Goal: Check status

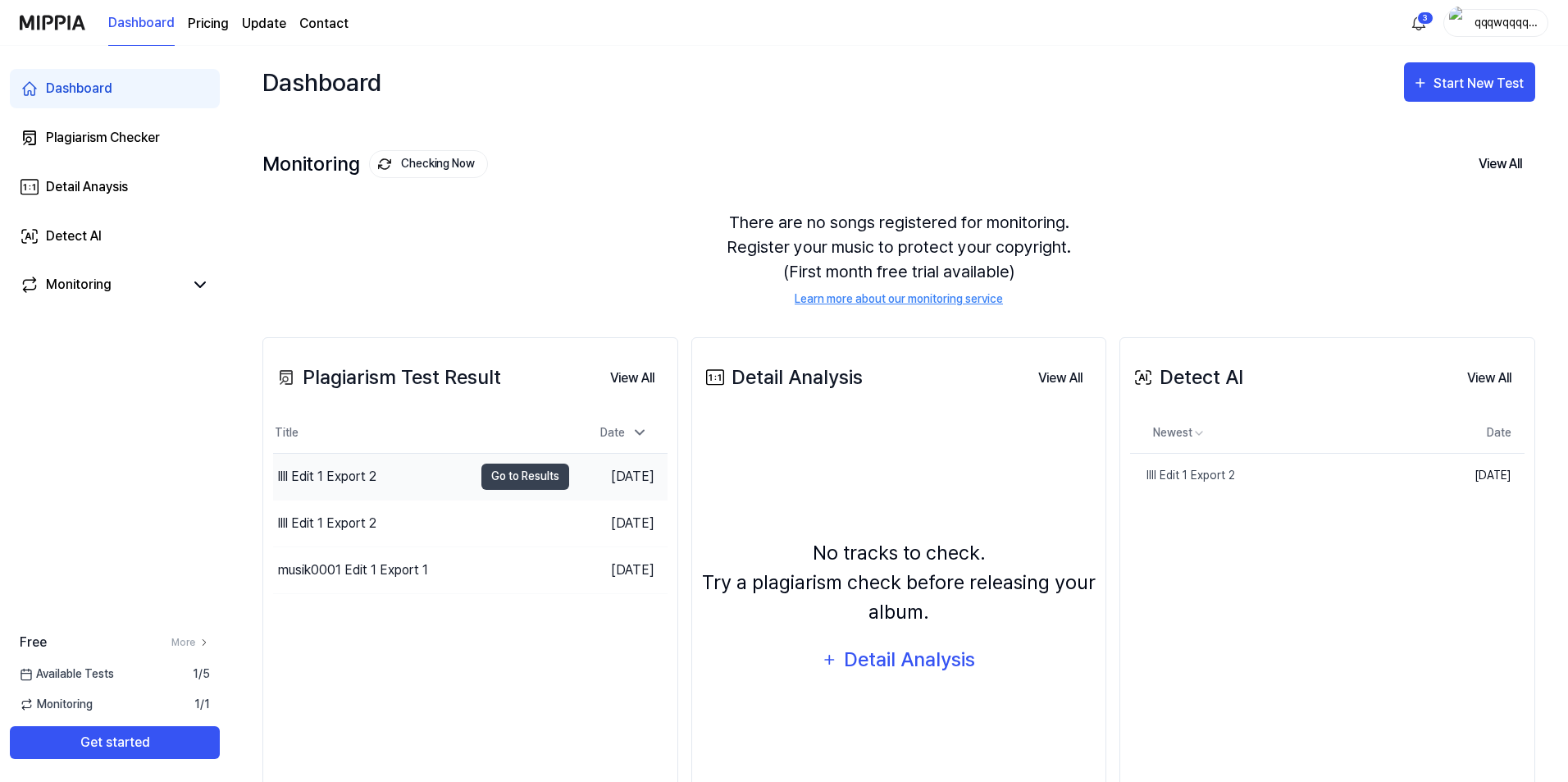
click at [458, 465] on div "llll Edit 1 Export 2" at bounding box center [373, 476] width 200 height 46
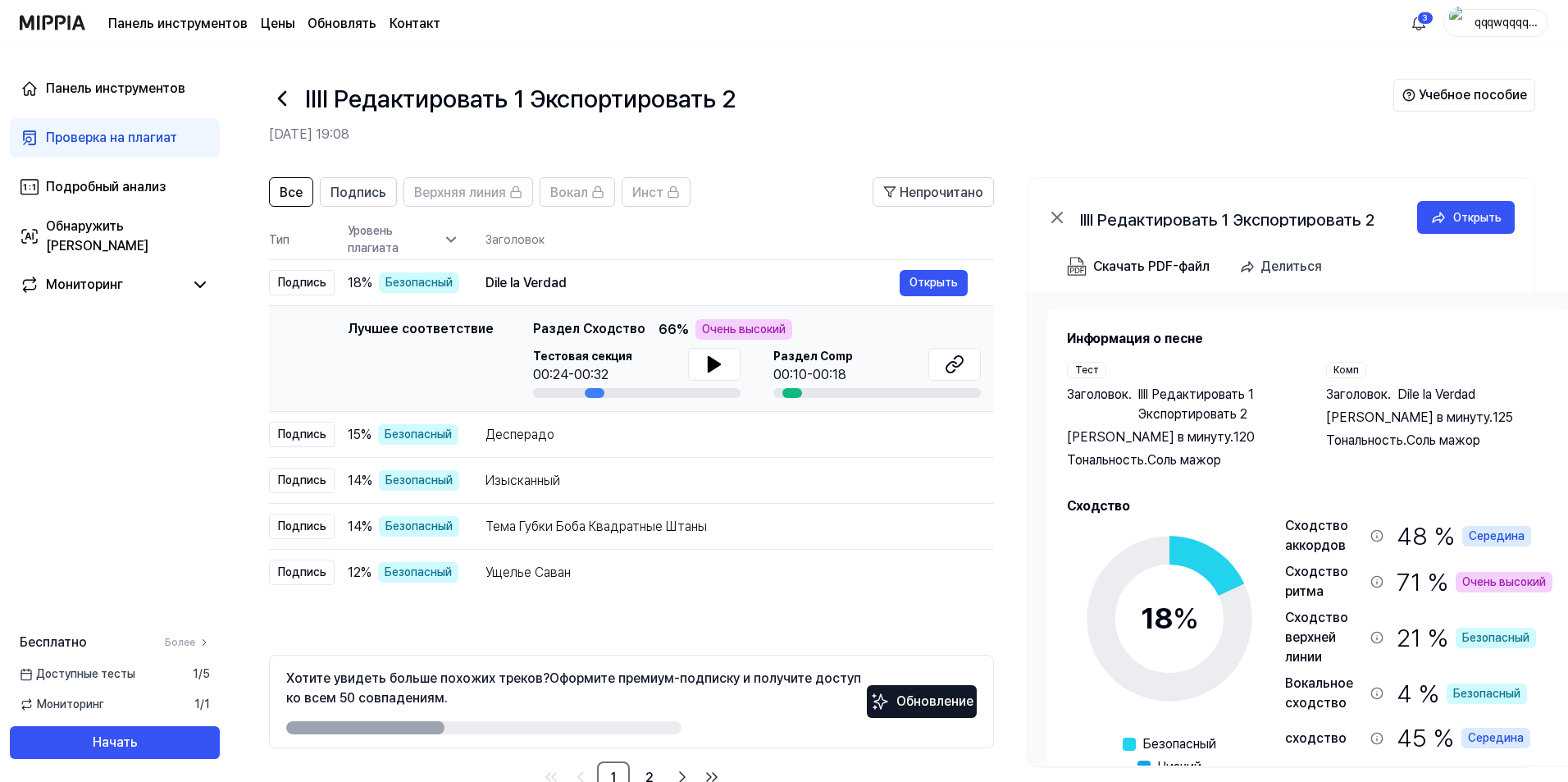
click at [556, 225] on th "Заголовок" at bounding box center [740, 239] width 508 height 40
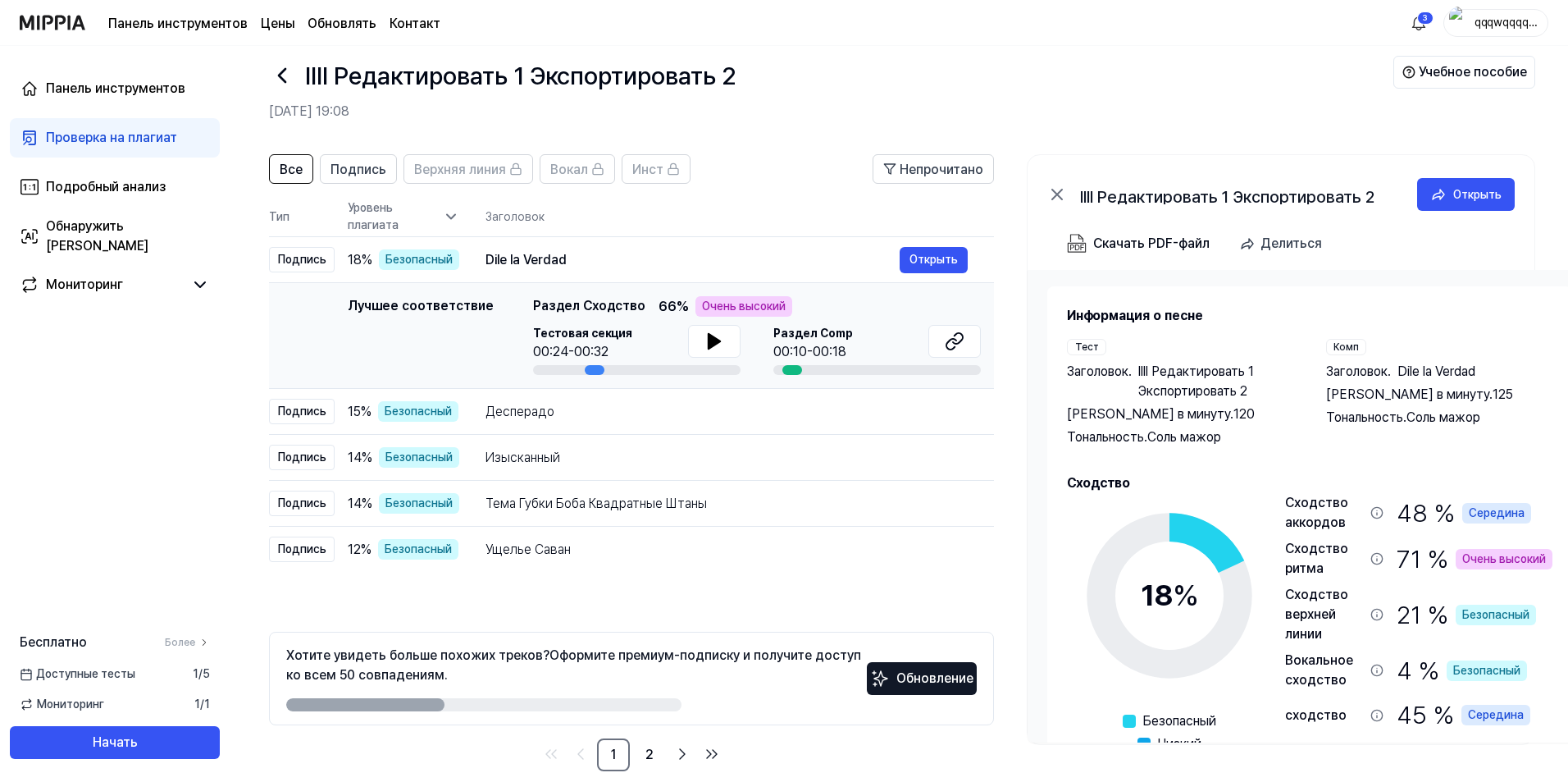
scroll to position [45, 0]
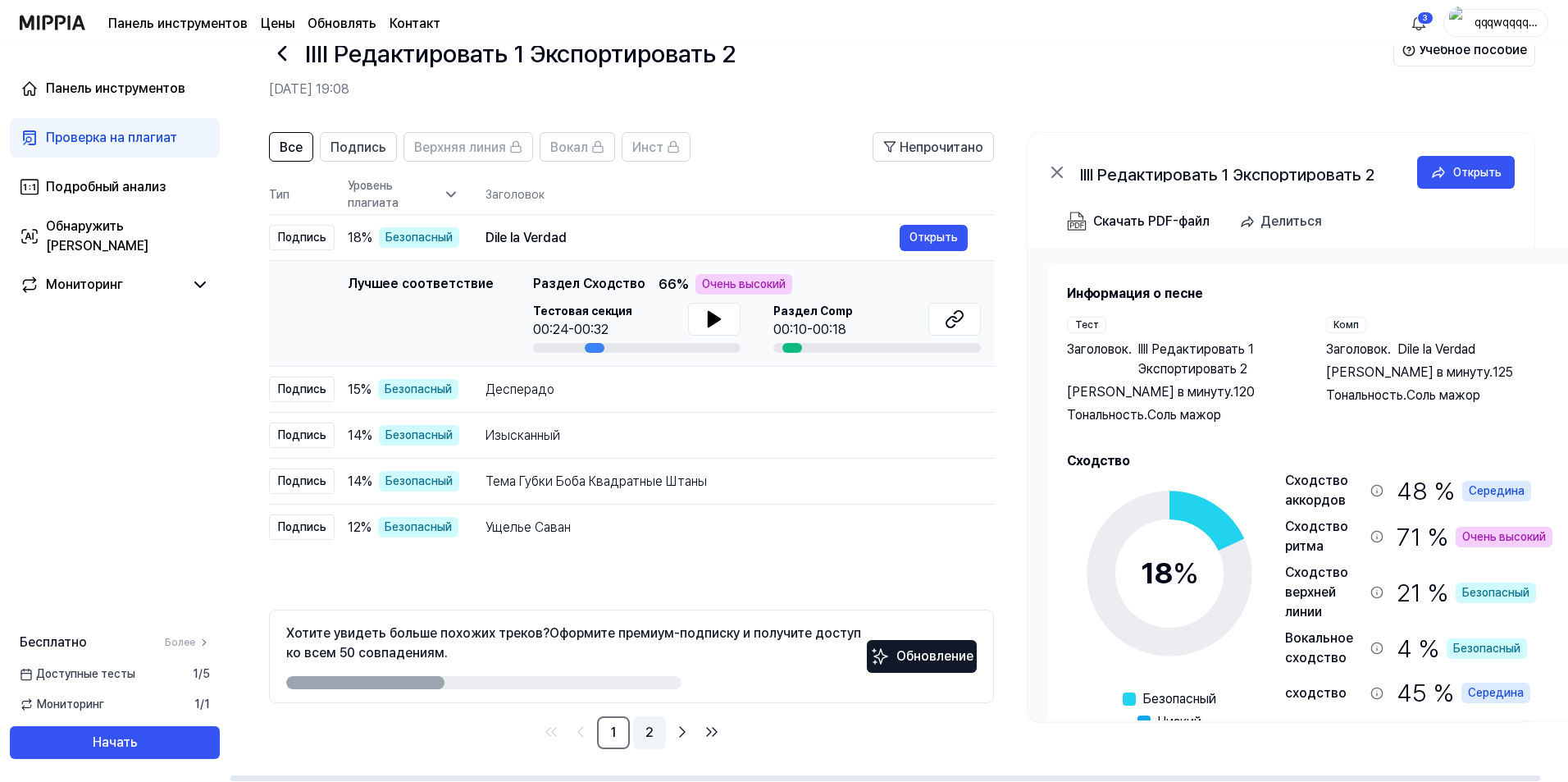
click at [640, 730] on link "2" at bounding box center [649, 732] width 33 height 33
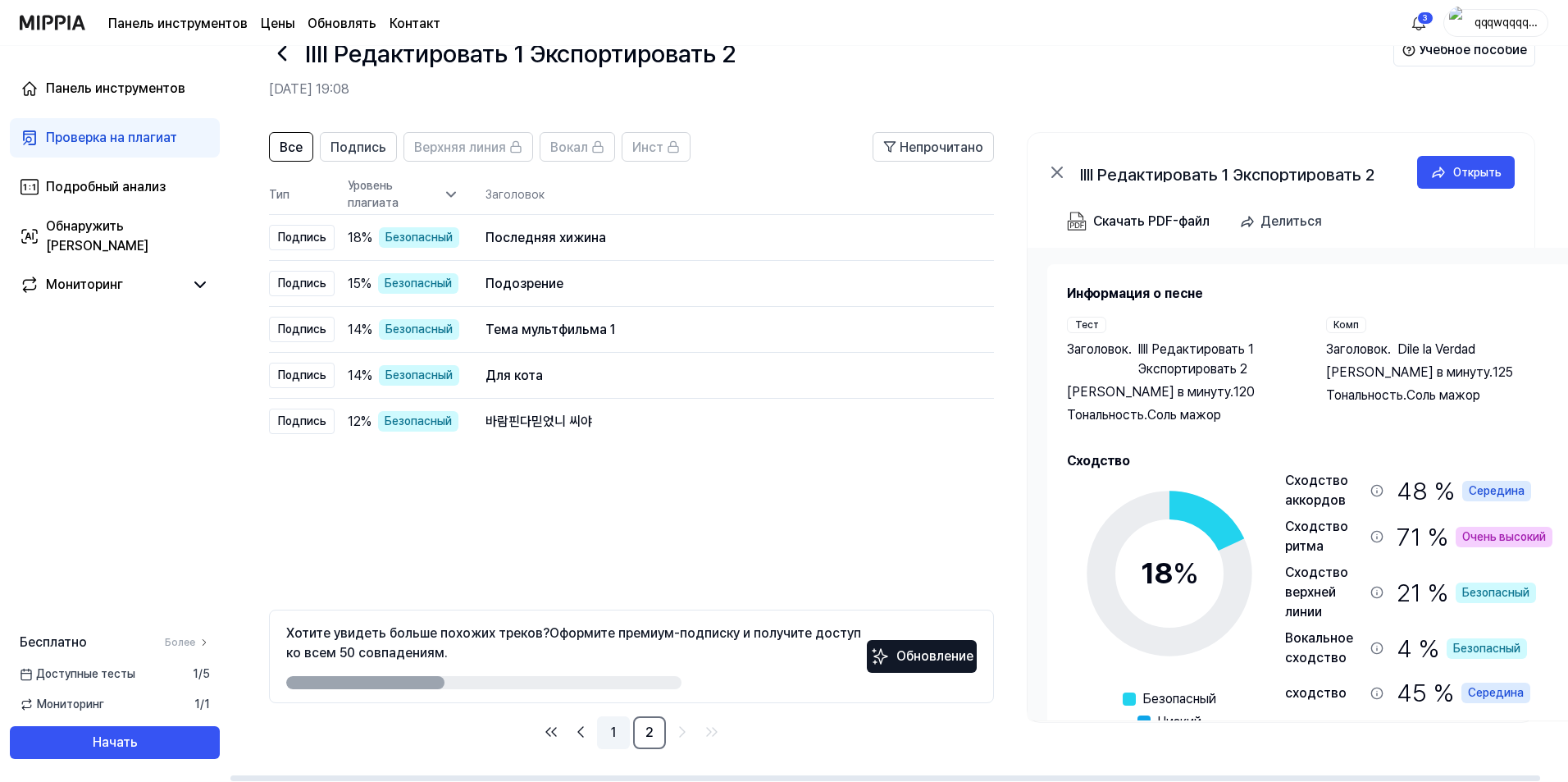
click at [625, 726] on link "1" at bounding box center [613, 732] width 33 height 33
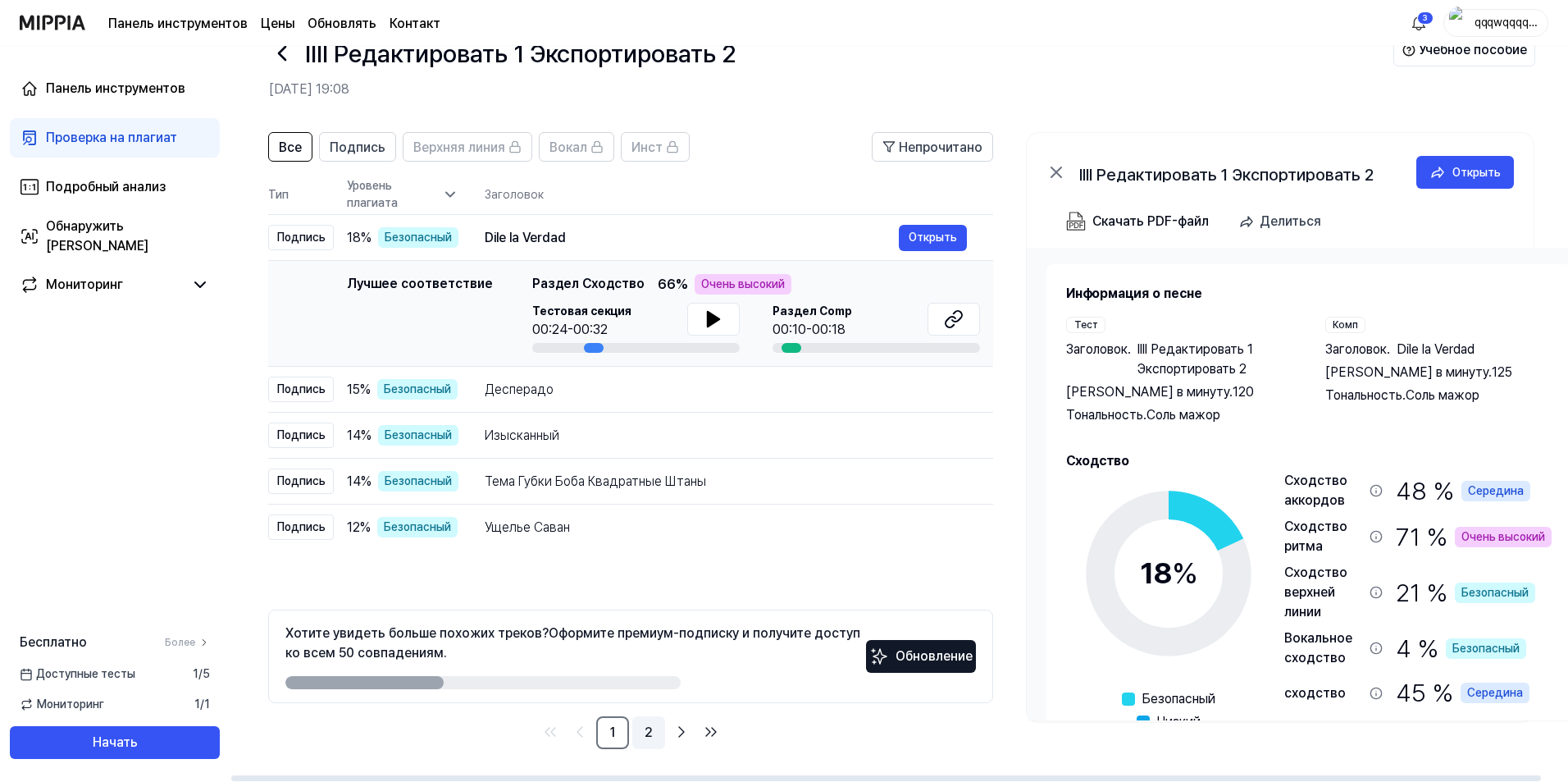
click at [648, 734] on font "2" at bounding box center [649, 731] width 8 height 16
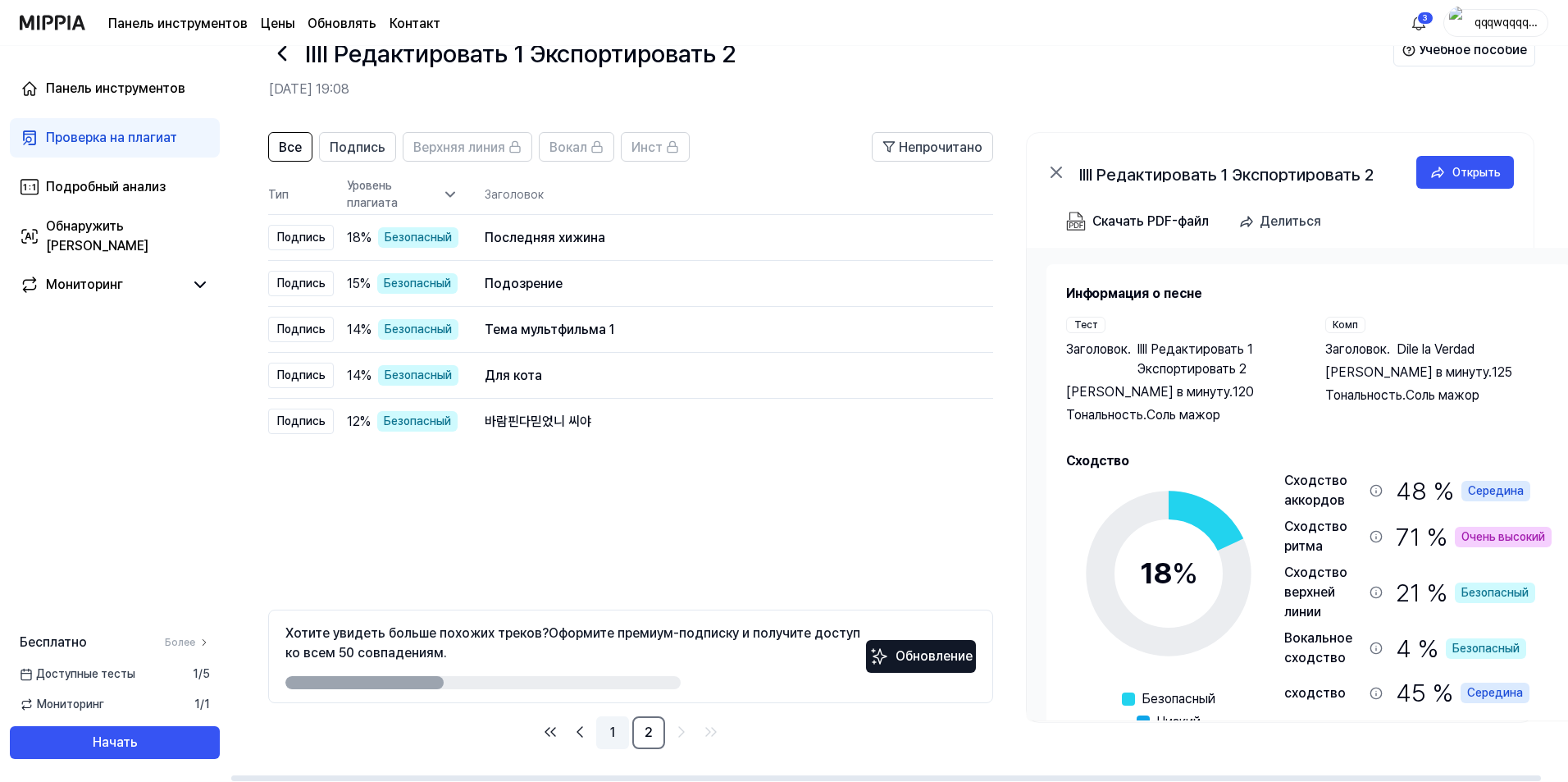
click at [619, 730] on link "1" at bounding box center [612, 732] width 33 height 33
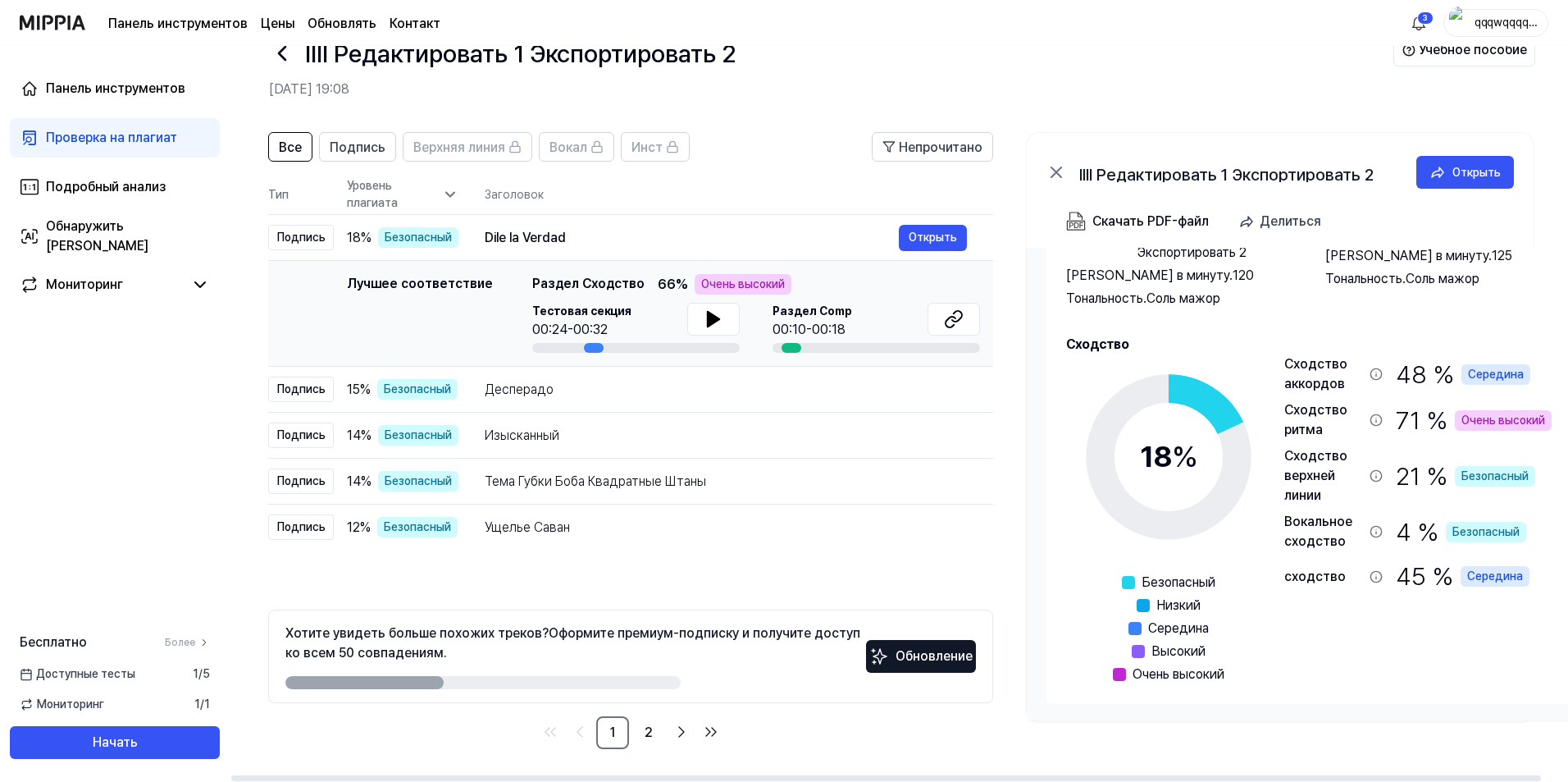
scroll to position [35, 0]
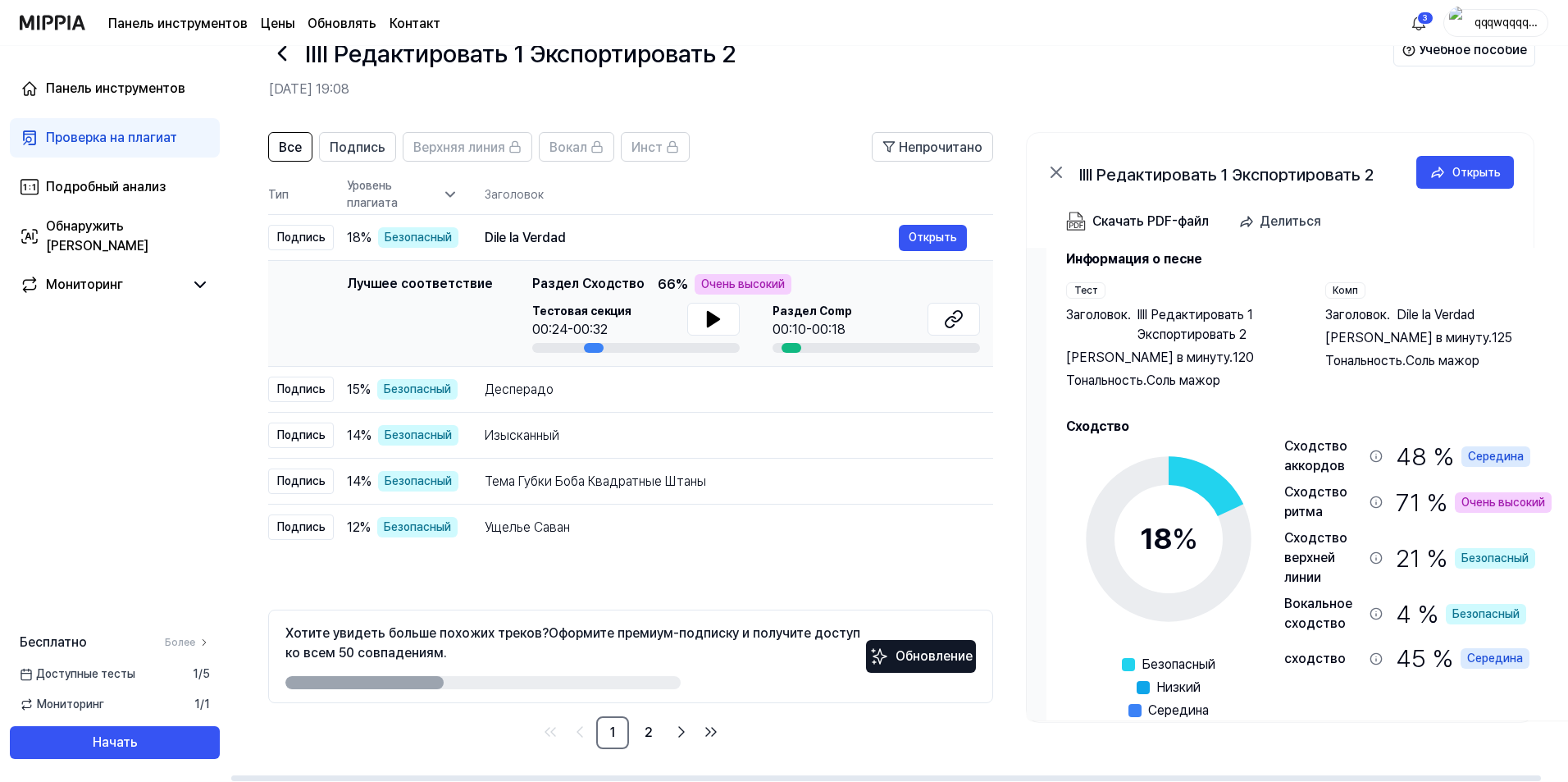
click at [1300, 496] on font "Сходство ритма" at bounding box center [1316, 502] width 63 height 35
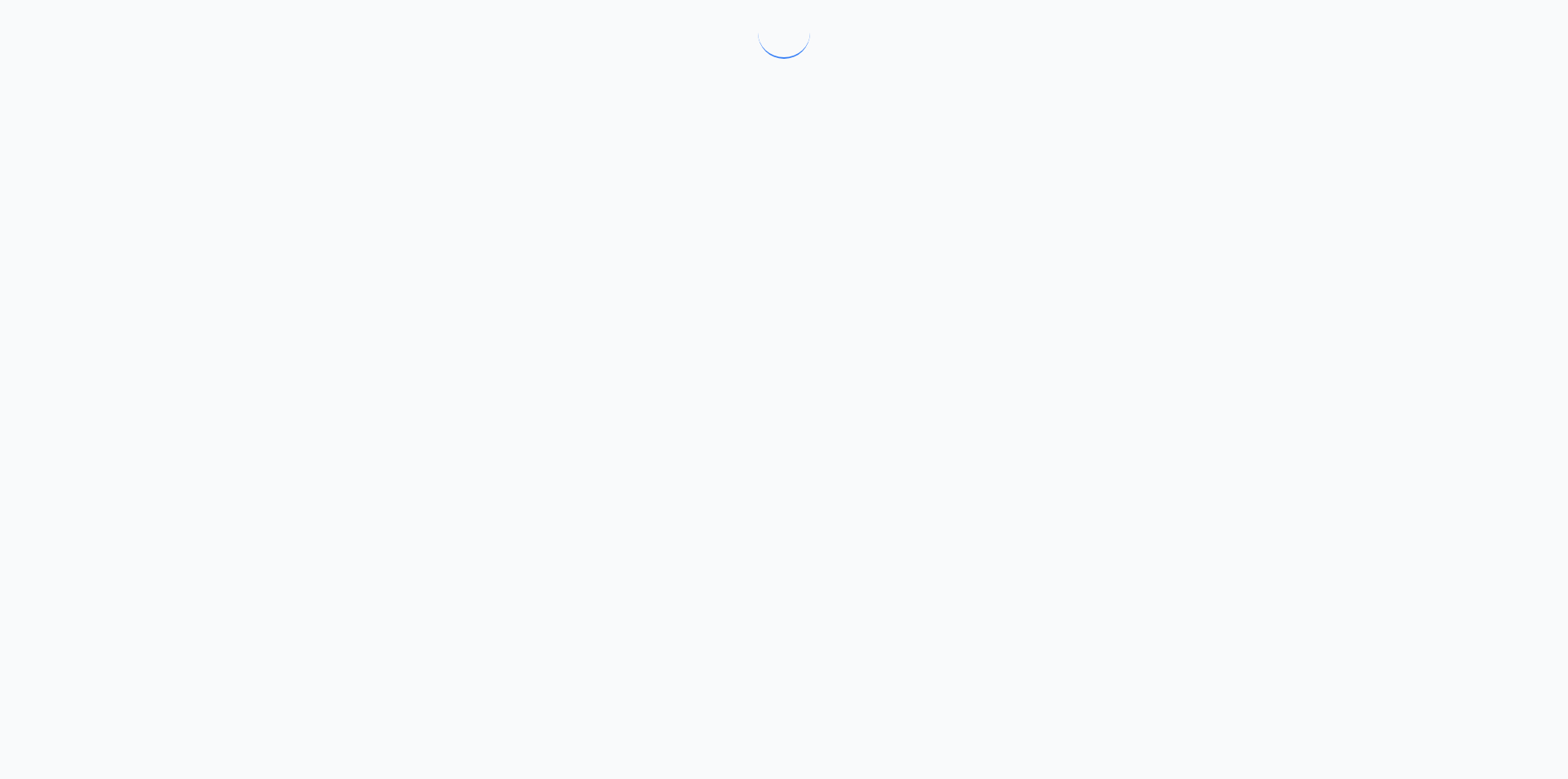
click at [1460, 505] on div at bounding box center [784, 389] width 1568 height 779
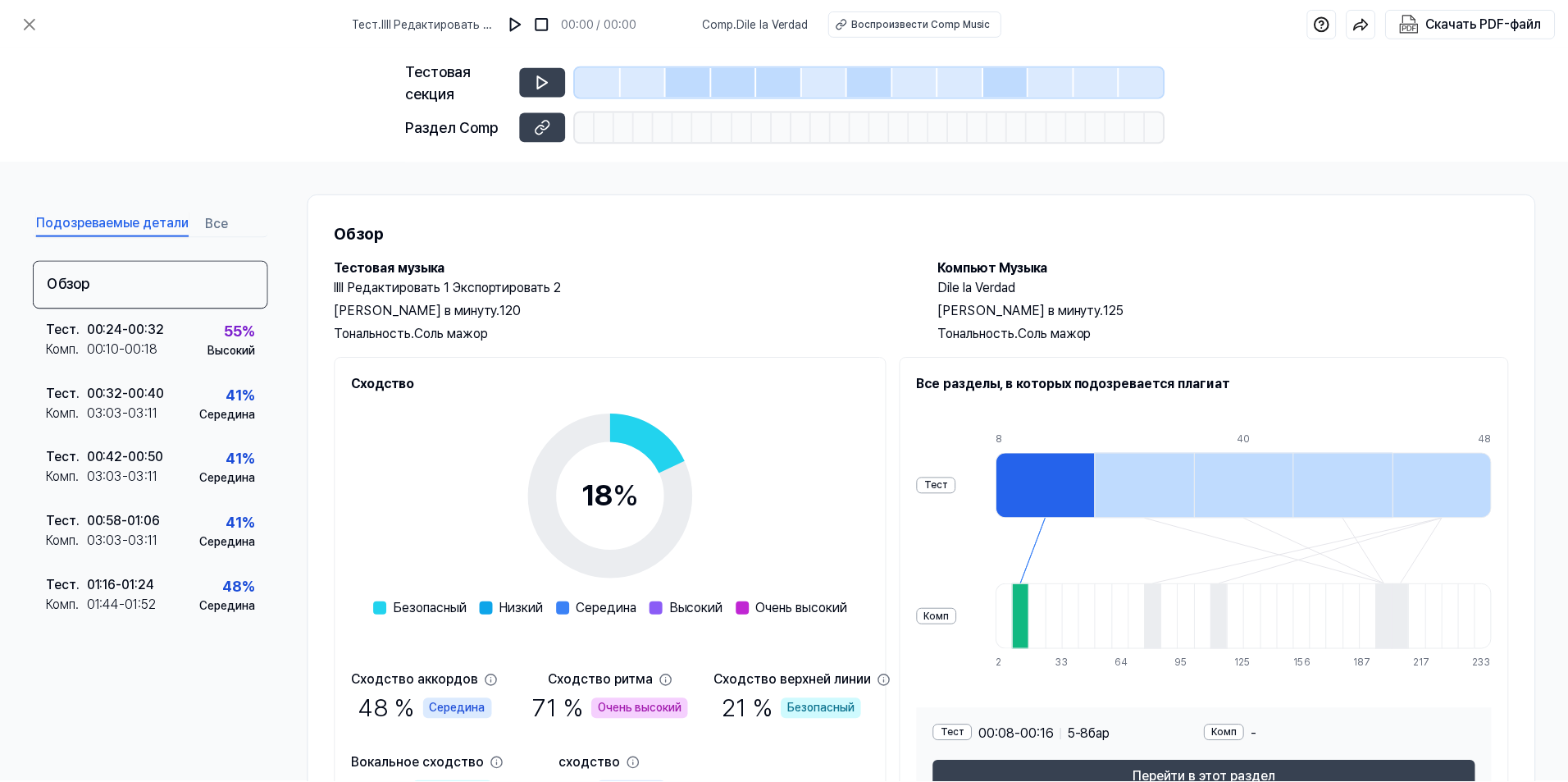
scroll to position [45, 0]
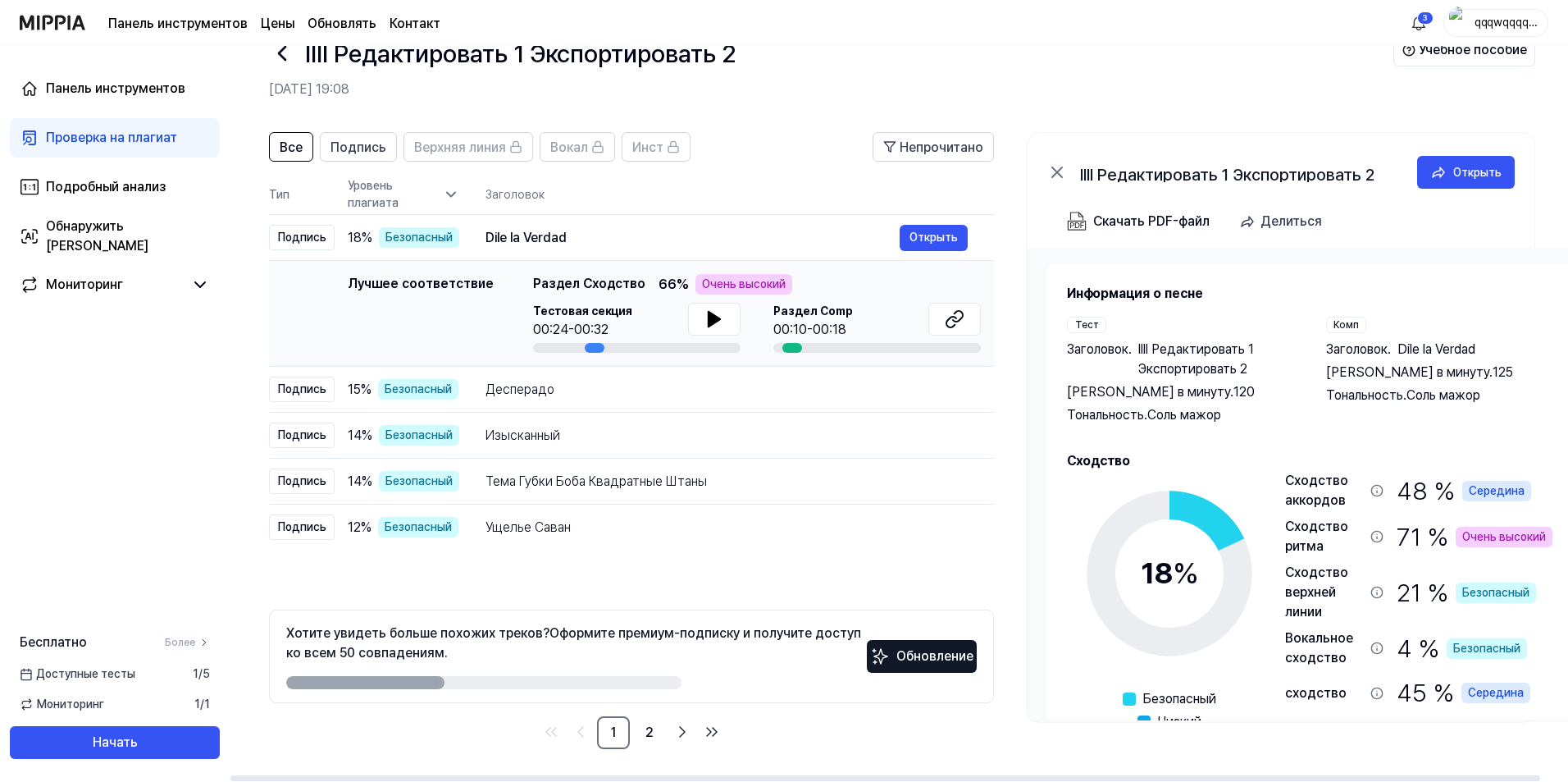
click at [1379, 533] on icon at bounding box center [1377, 536] width 13 height 13
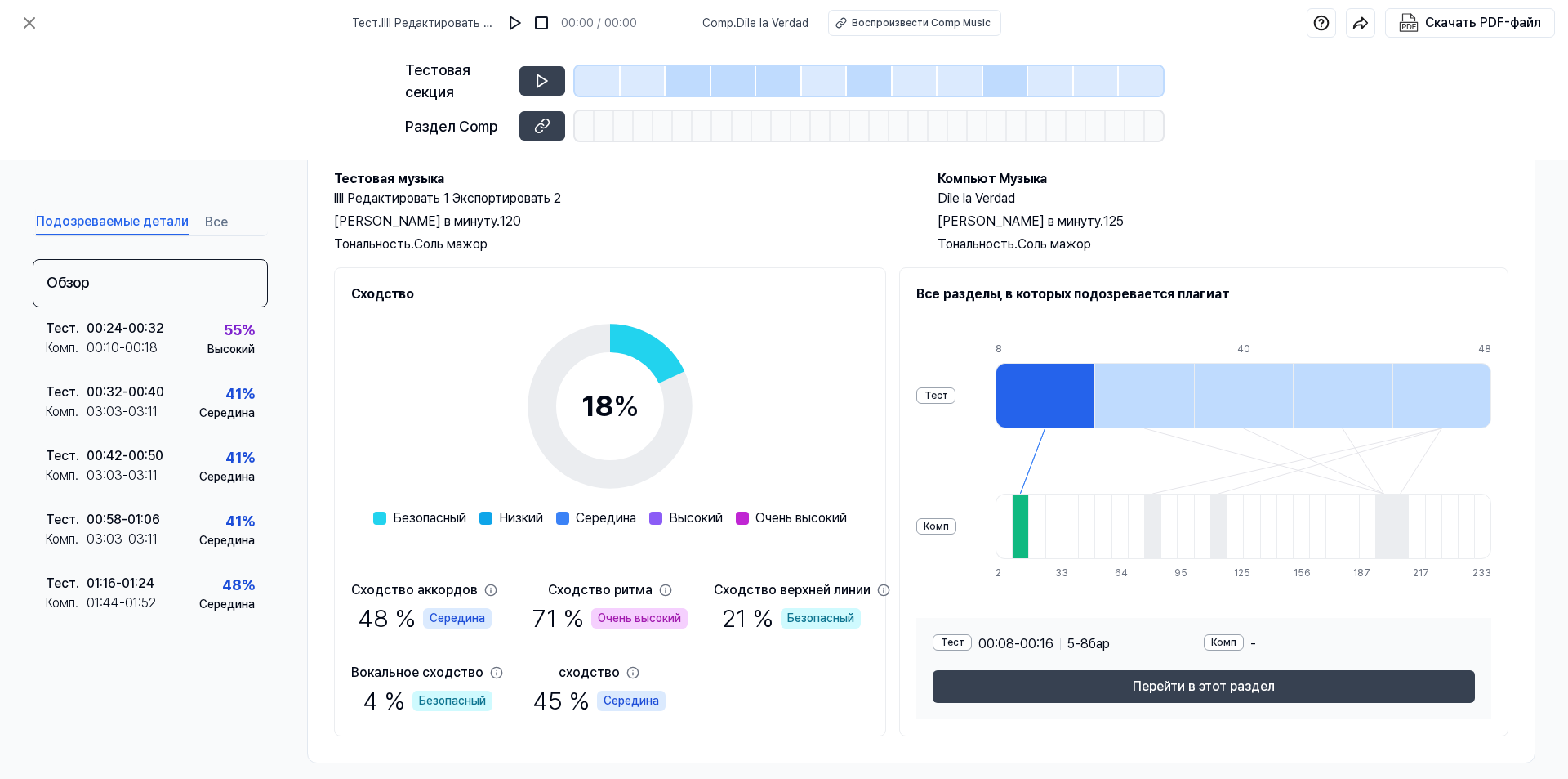
scroll to position [106, 0]
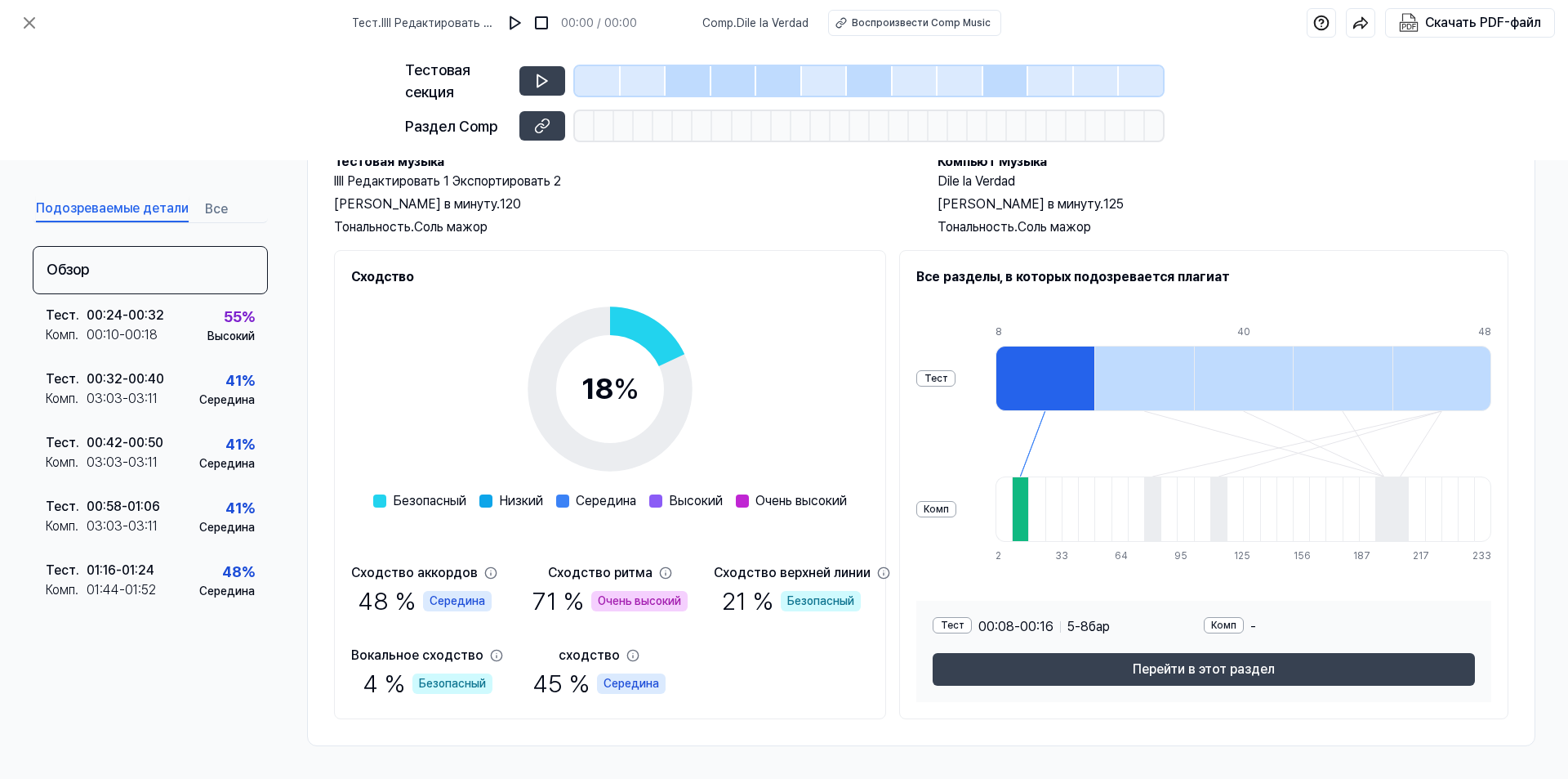
click at [484, 569] on icon at bounding box center [491, 573] width 13 height 13
click at [672, 572] on icon at bounding box center [665, 573] width 13 height 13
